Goal: Register for event/course

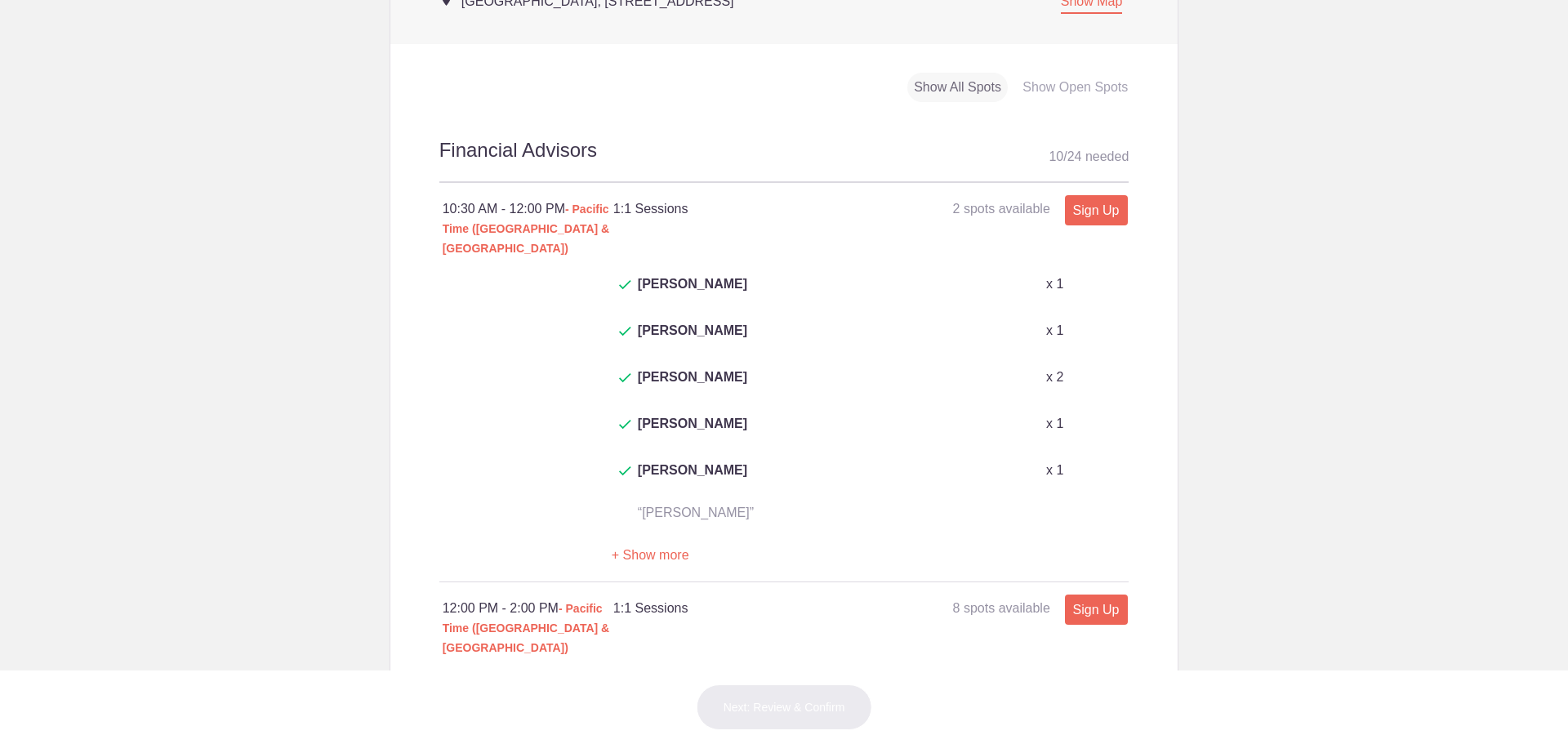
scroll to position [817, 0]
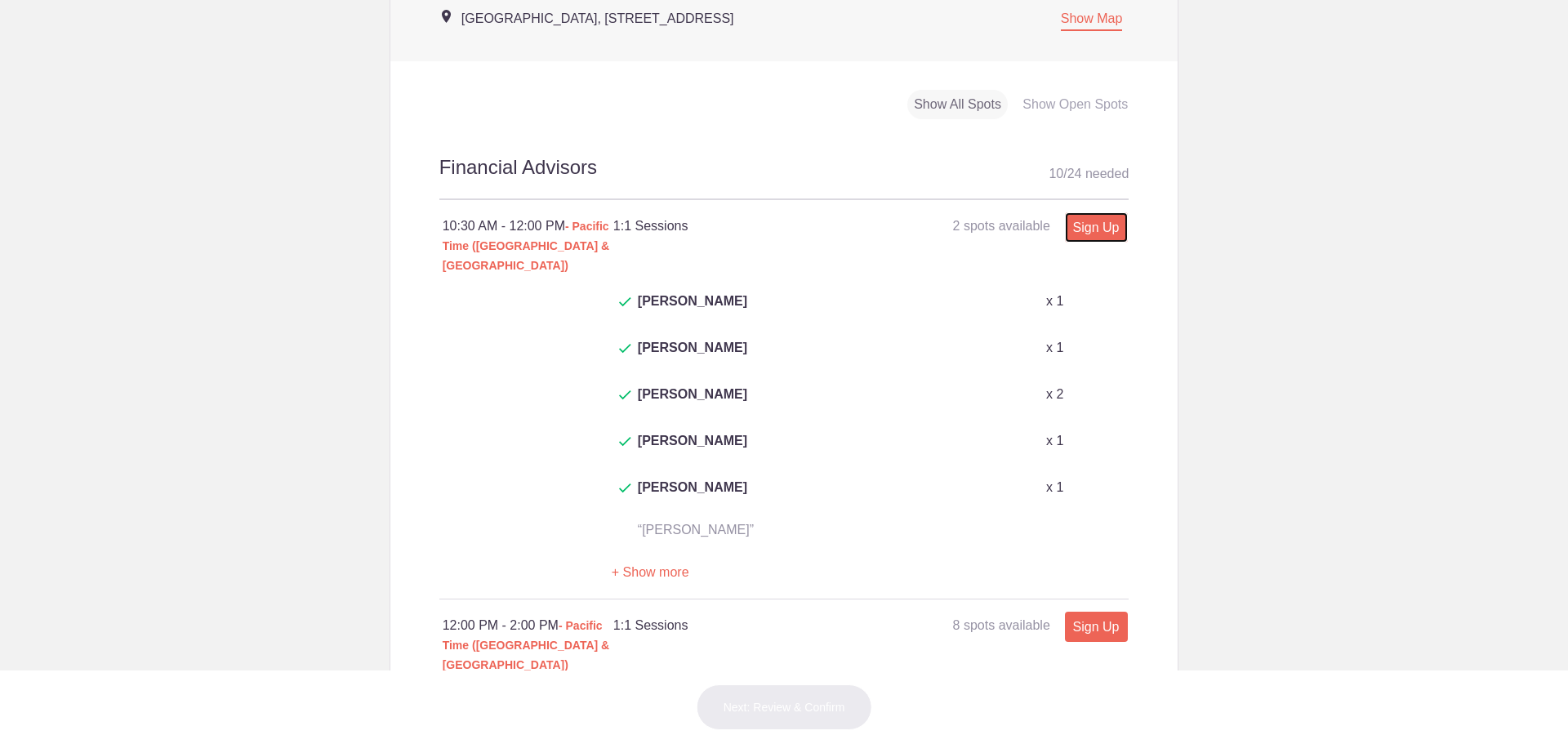
click at [1100, 222] on link "Sign Up" at bounding box center [1096, 228] width 63 height 30
type input "1"
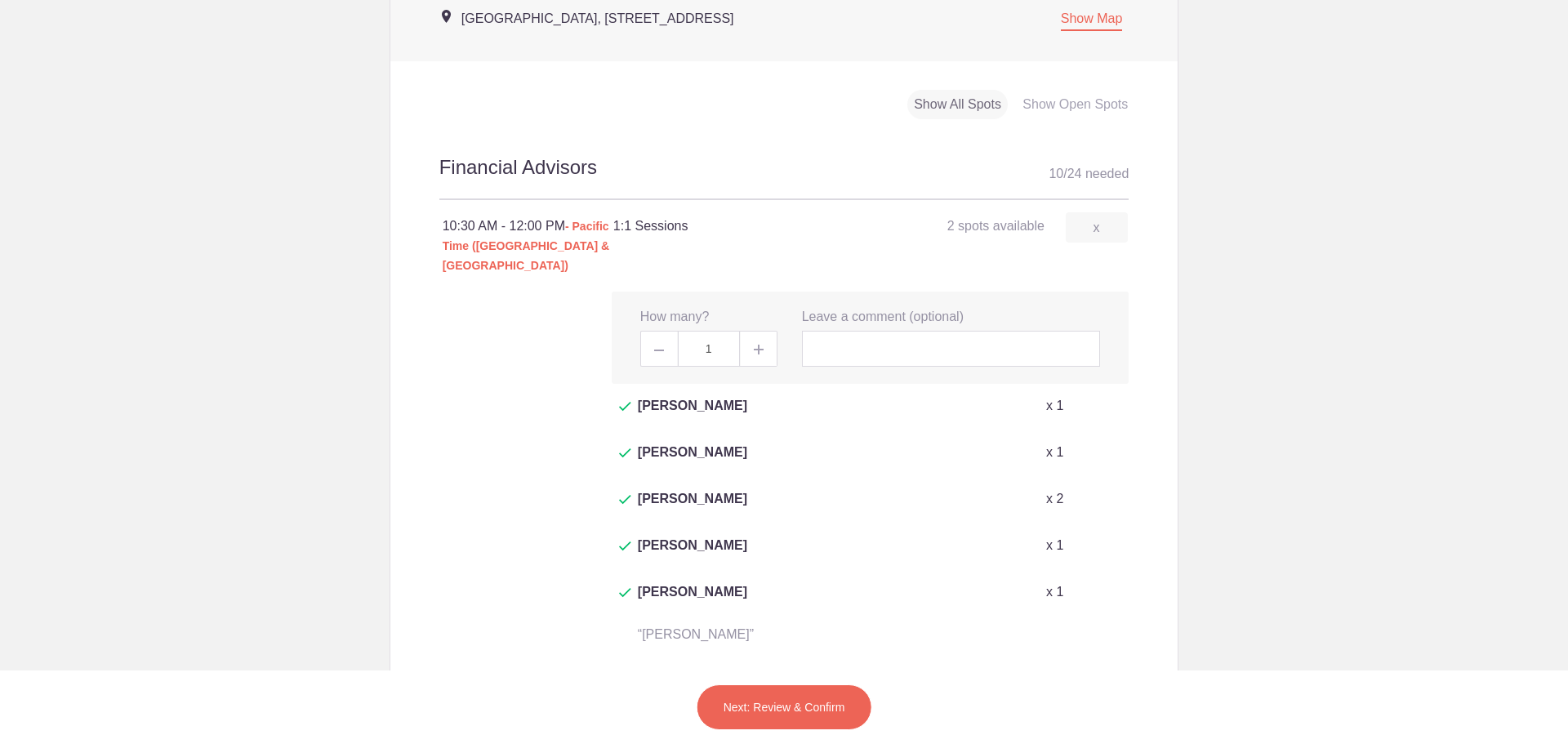
click at [1093, 716] on link "Sign Up" at bounding box center [1096, 731] width 63 height 30
type input "1"
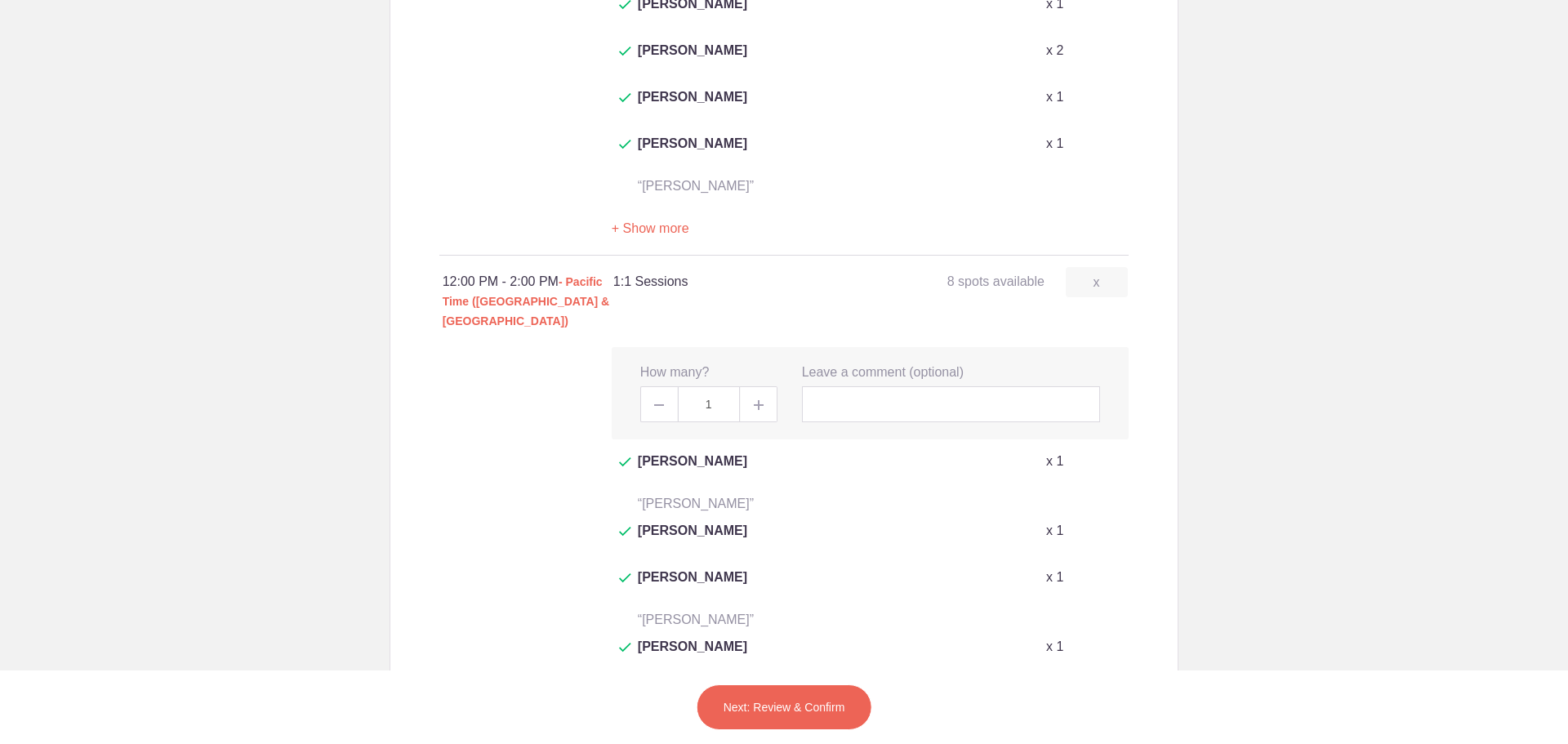
scroll to position [1307, 0]
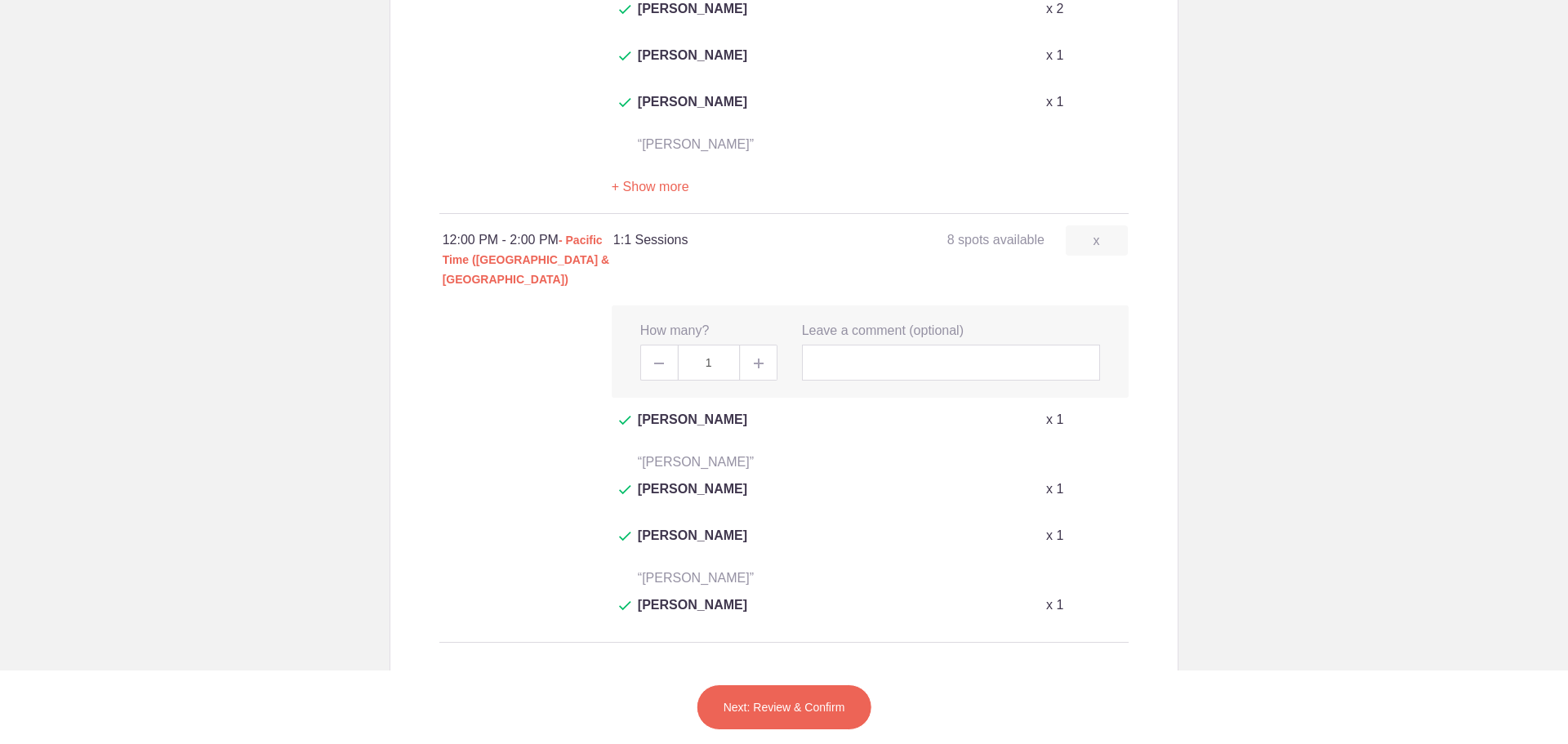
click at [833, 718] on button "Next: Review & Confirm" at bounding box center [784, 707] width 176 height 46
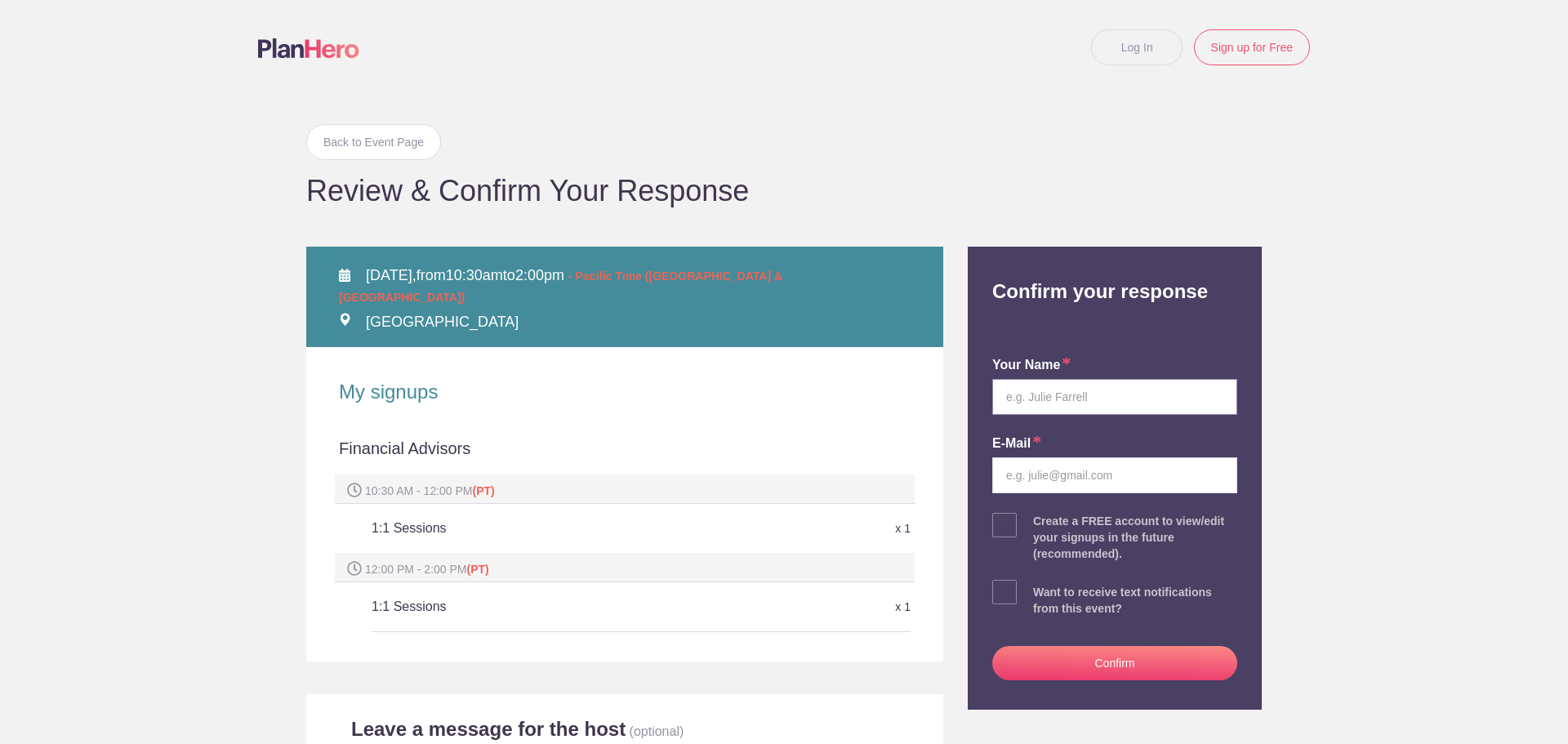
drag, startPoint x: 1063, startPoint y: 396, endPoint x: 1071, endPoint y: 390, distance: 10.0
click at [1063, 396] on input "text" at bounding box center [1114, 397] width 245 height 36
type input "[PERSON_NAME]"
type input "[PERSON_NAME][EMAIL_ADDRESS][PERSON_NAME][DOMAIN_NAME]"
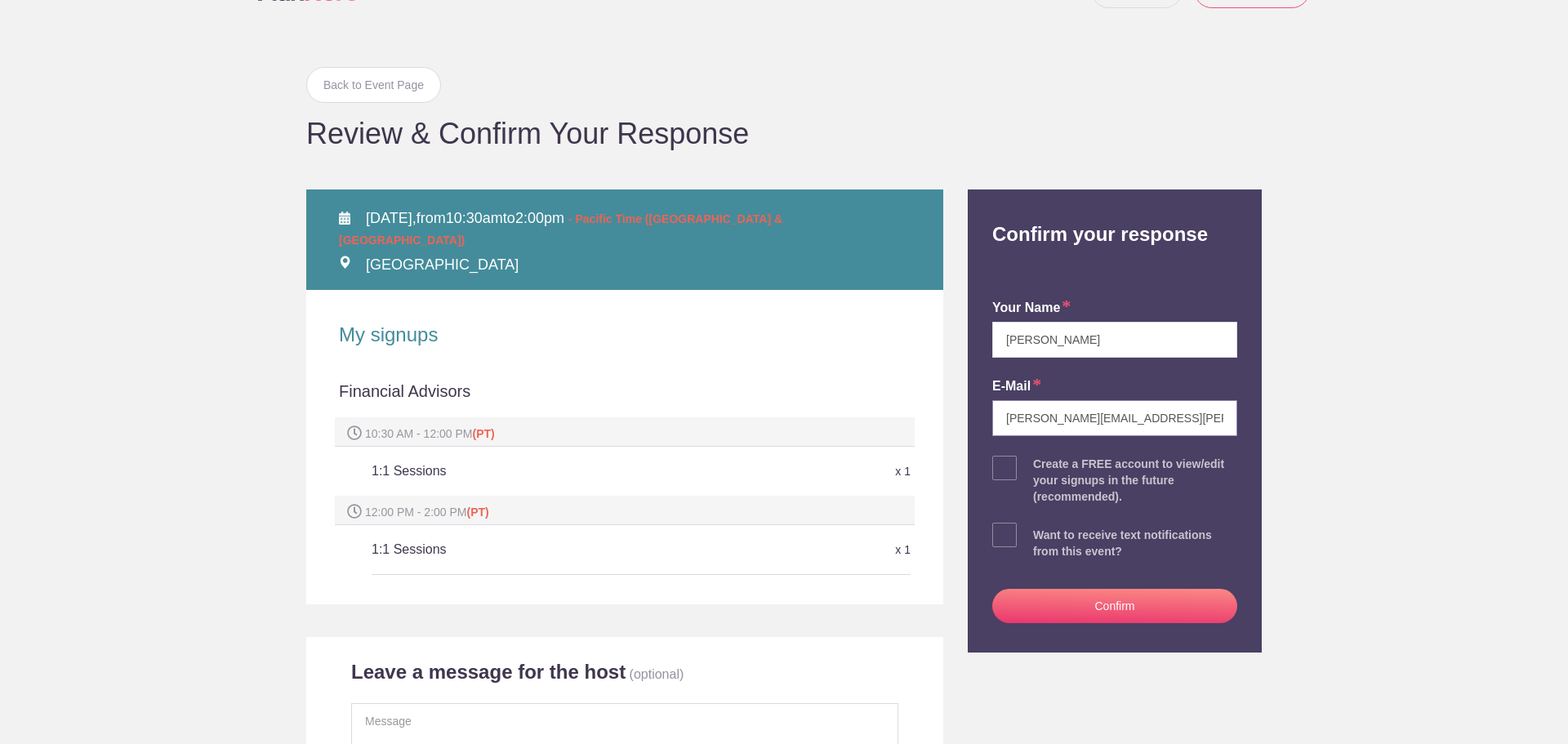
scroll to position [164, 0]
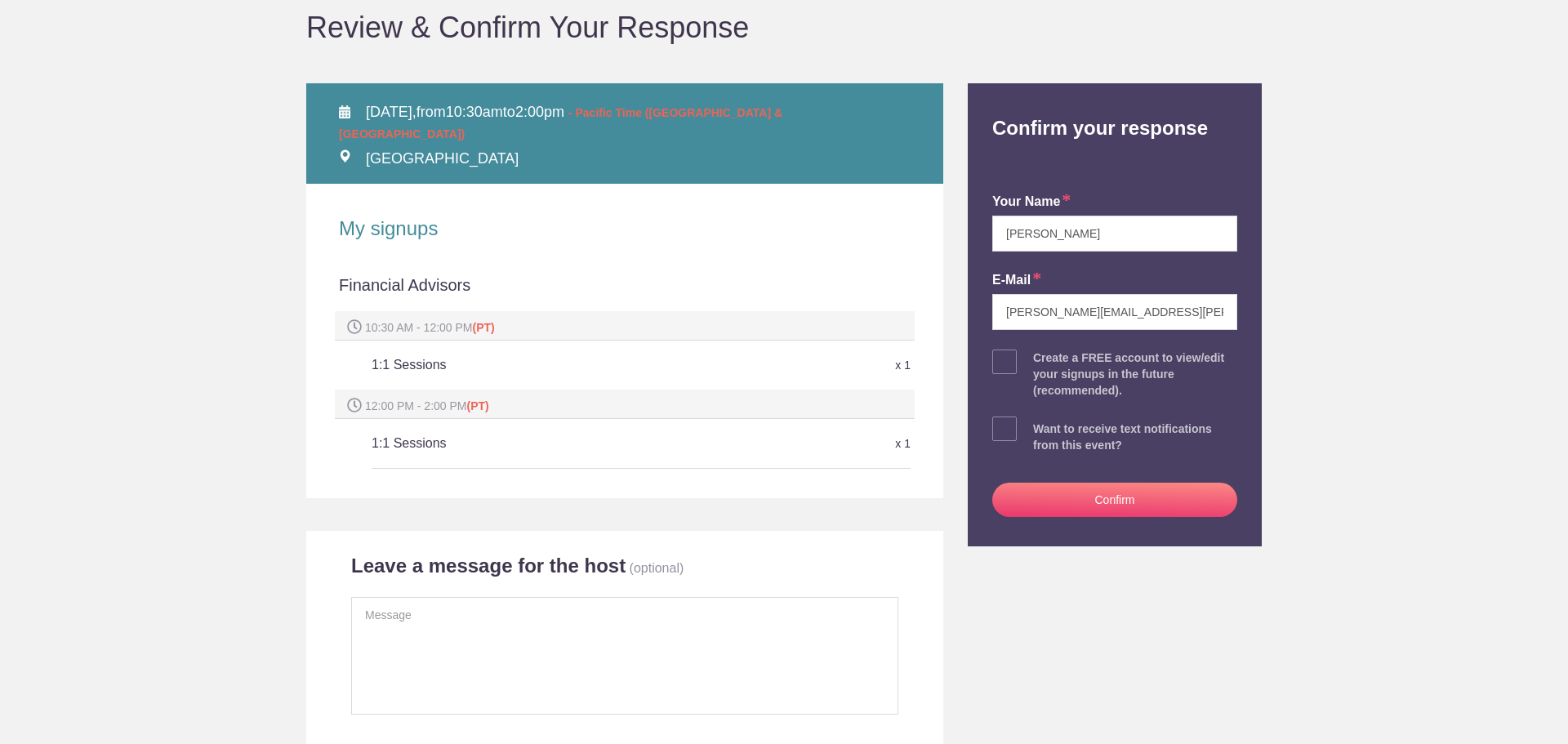
click at [1114, 501] on button "Confirm" at bounding box center [1114, 500] width 245 height 34
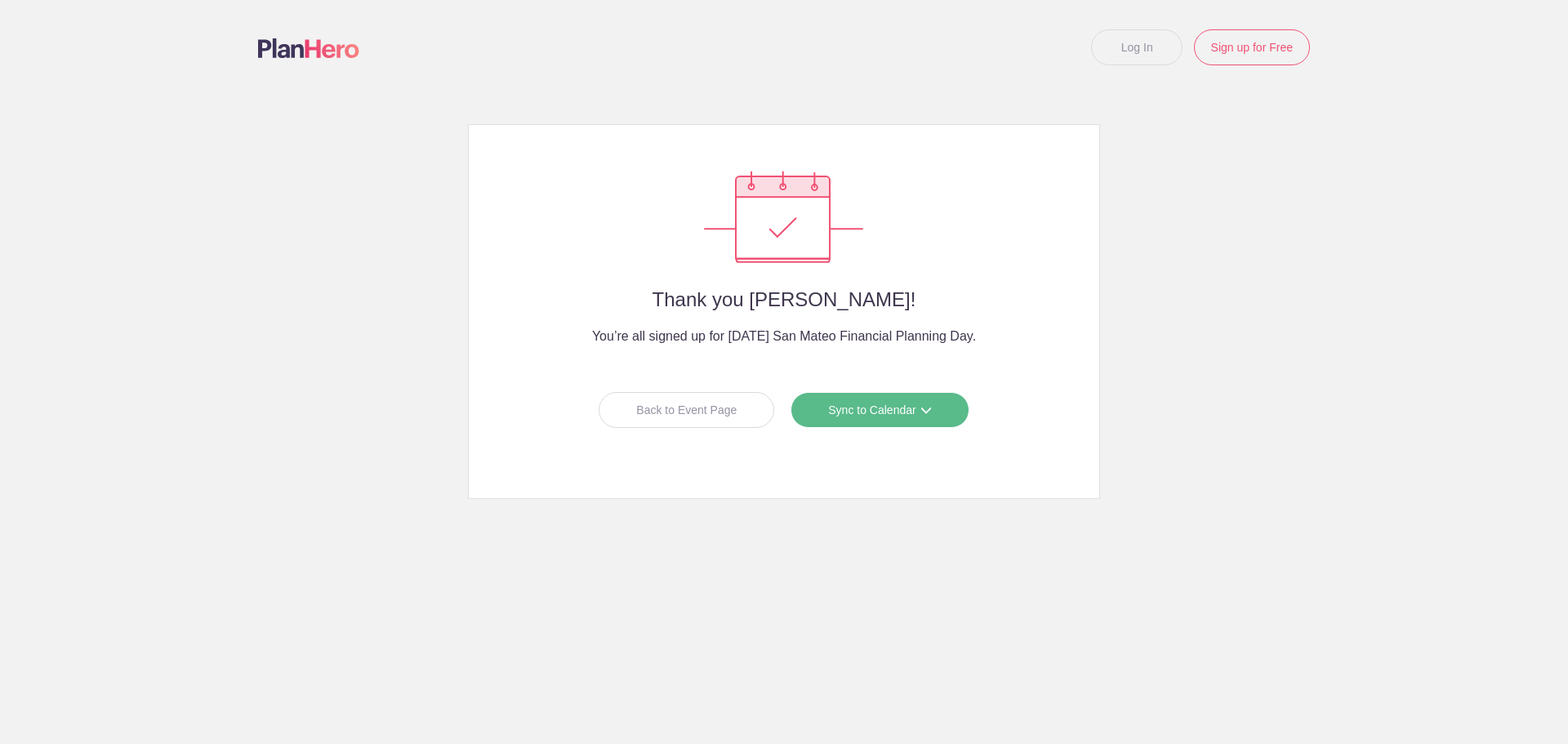
click at [897, 403] on link "Sync to Calendar" at bounding box center [879, 410] width 178 height 36
click at [883, 506] on link "Apple iCal" at bounding box center [873, 512] width 145 height 33
